Goal: Information Seeking & Learning: Find specific fact

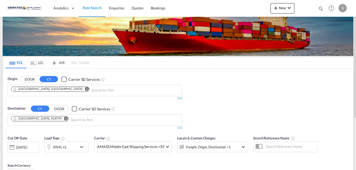
scroll to position [91, 0]
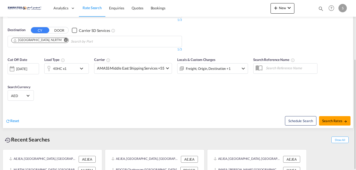
click at [64, 39] on md-icon "Remove" at bounding box center [66, 40] width 4 height 4
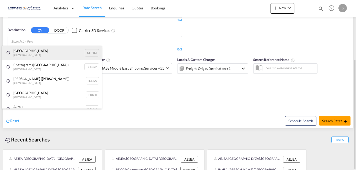
click at [26, 55] on div "[GEOGRAPHIC_DATA] [GEOGRAPHIC_DATA] NLRTM" at bounding box center [52, 53] width 100 height 14
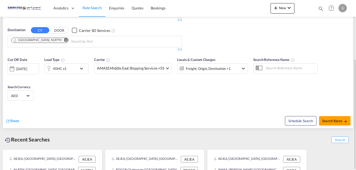
click at [27, 70] on div "[DATE]" at bounding box center [21, 69] width 11 height 5
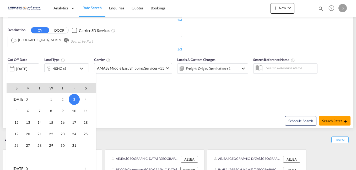
scroll to position [90, 0]
click at [50, 123] on span "15" at bounding box center [51, 122] width 10 height 10
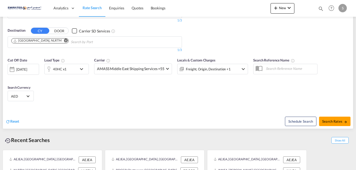
scroll to position [91, 0]
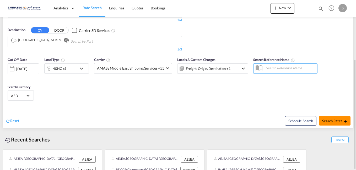
click at [337, 119] on span "Search Rates" at bounding box center [334, 121] width 25 height 4
type input "AEJEA to NLRTM / [DATE]"
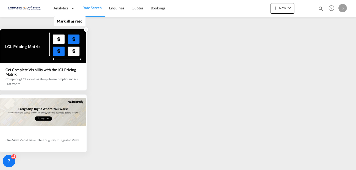
click at [85, 28] on icon at bounding box center [86, 30] width 4 height 4
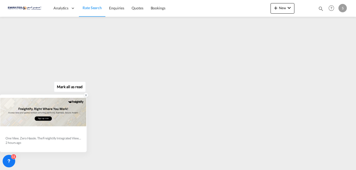
click at [86, 95] on icon at bounding box center [86, 95] width 4 height 4
